Goal: Navigation & Orientation: Go to known website

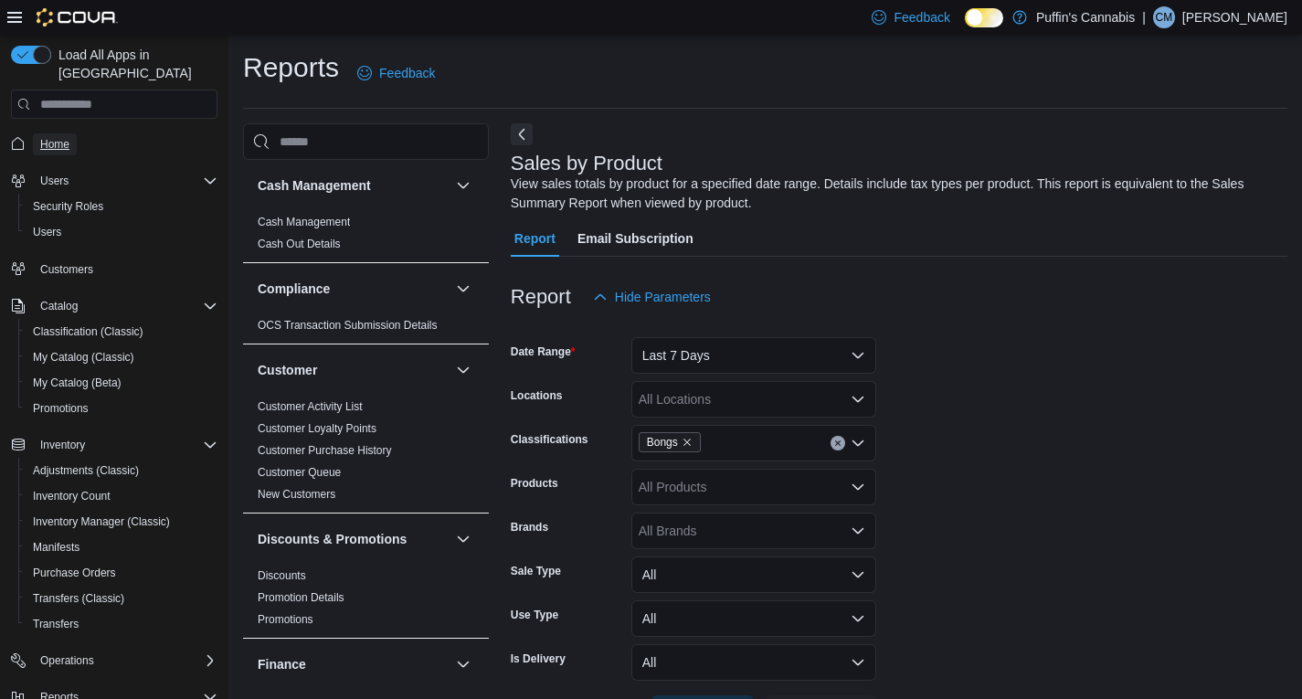
drag, startPoint x: 0, startPoint y: 0, endPoint x: 64, endPoint y: 127, distance: 142.2
click at [64, 137] on span "Home" at bounding box center [54, 144] width 29 height 15
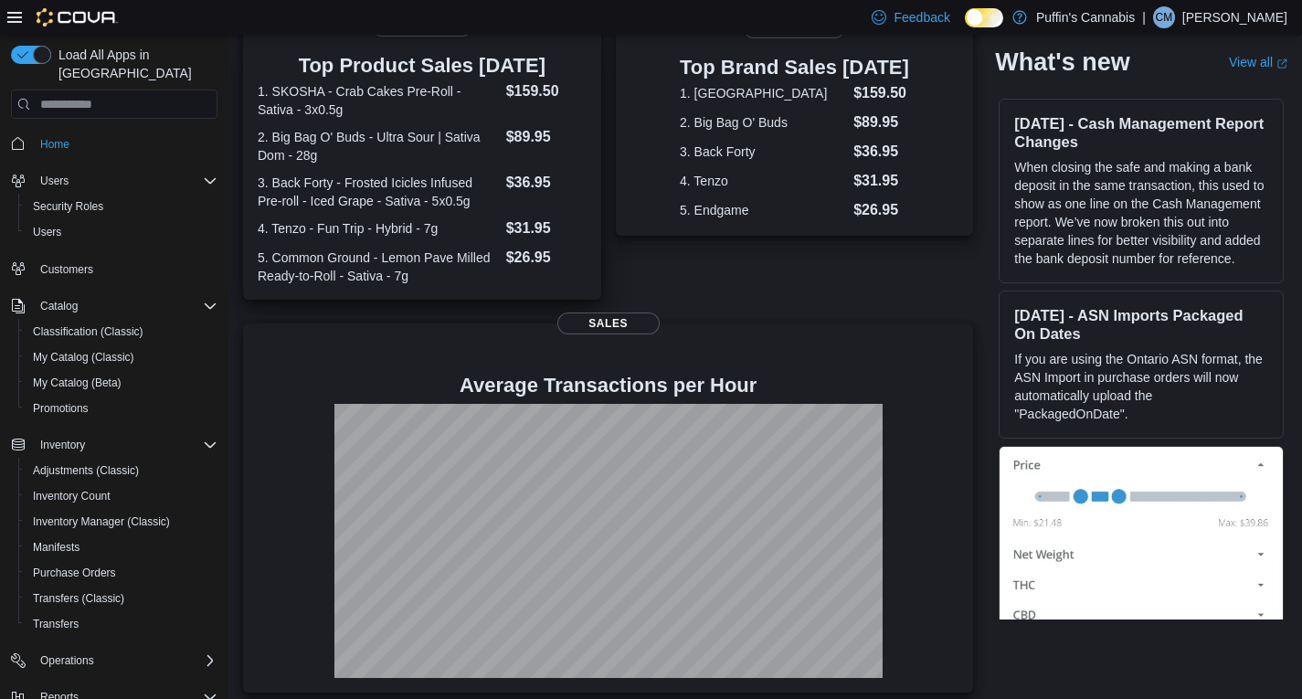
scroll to position [400, 0]
